Goal: Task Accomplishment & Management: Use online tool/utility

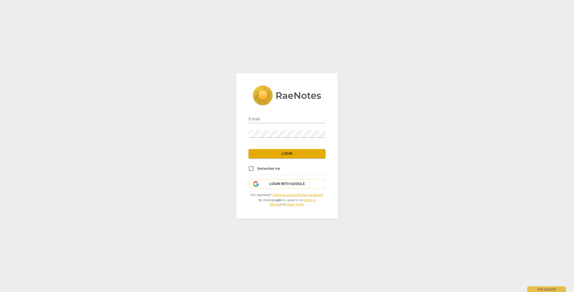
type input "[EMAIL_ADDRESS][DOMAIN_NAME]"
click at [295, 155] on span "Login" at bounding box center [287, 153] width 69 height 5
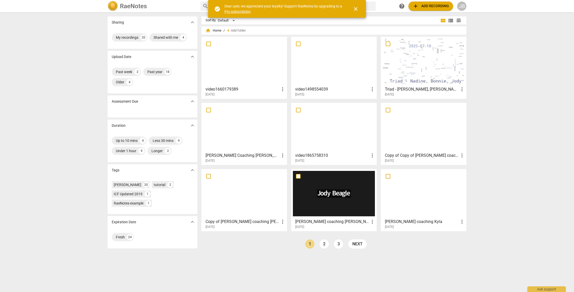
click at [254, 47] on div at bounding box center [244, 60] width 82 height 45
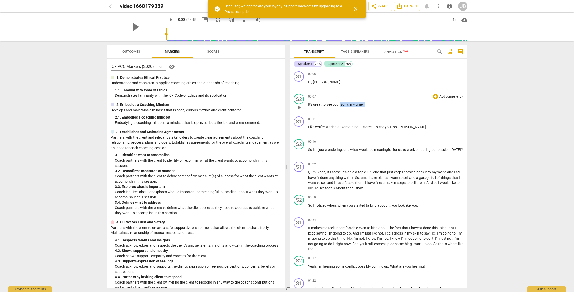
drag, startPoint x: 340, startPoint y: 105, endPoint x: 367, endPoint y: 104, distance: 27.2
click at [367, 104] on p "It's great to see you . Sorry , my timer ." at bounding box center [385, 104] width 155 height 5
drag, startPoint x: 308, startPoint y: 127, endPoint x: 360, endPoint y: 127, distance: 51.8
click at [360, 127] on p "Like you're staring at something . It's great to see you too , [PERSON_NAME] ." at bounding box center [385, 126] width 155 height 5
click at [347, 104] on p "It's great to see you ." at bounding box center [385, 104] width 155 height 5
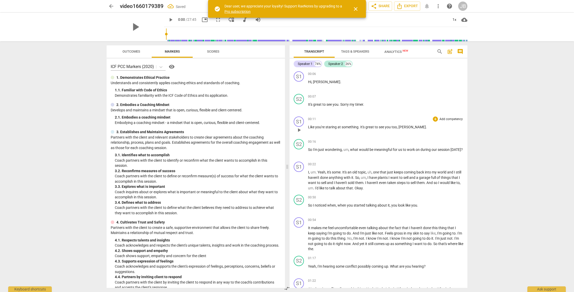
click at [308, 127] on span "Like" at bounding box center [311, 127] width 7 height 4
click at [392, 111] on div "00:07 + Add competency keyboard_arrow_right It's great to see you . Sorry my ti…" at bounding box center [385, 103] width 155 height 18
